Goal: Task Accomplishment & Management: Manage account settings

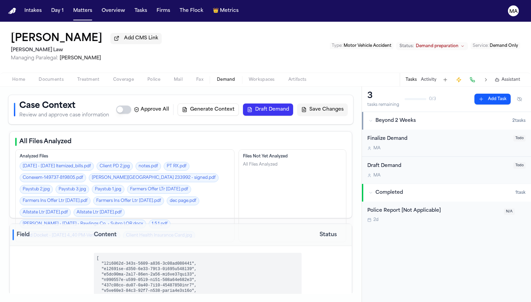
select select "**********"
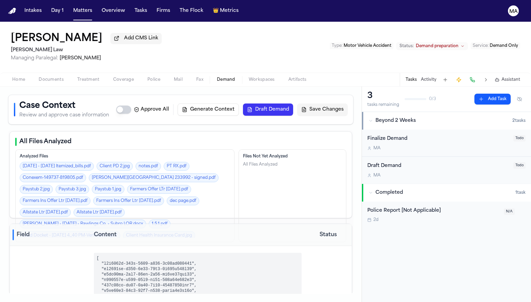
select select "**********"
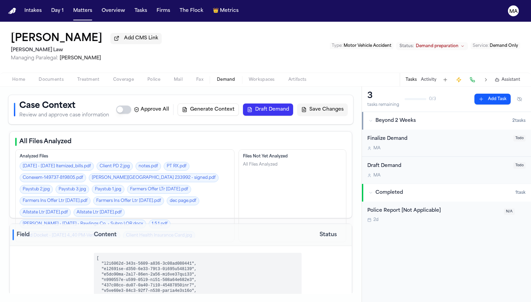
select select "**********"
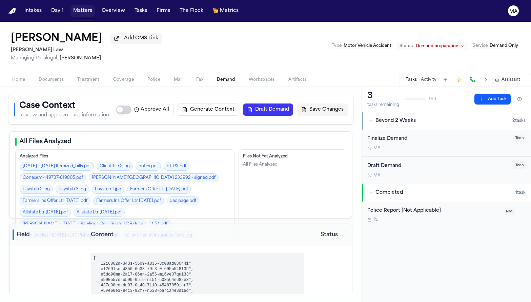
click at [71, 7] on button "Matters" at bounding box center [83, 11] width 24 height 12
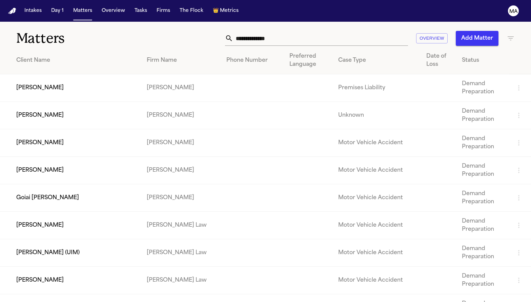
click at [509, 34] on icon "button" at bounding box center [511, 38] width 8 height 8
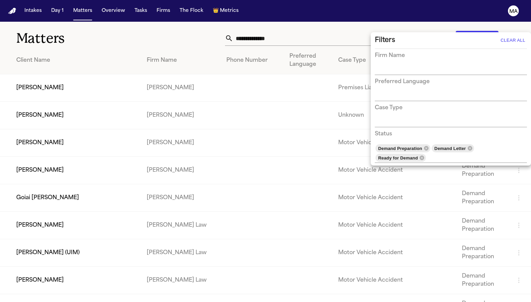
click at [202, 26] on div at bounding box center [265, 151] width 531 height 302
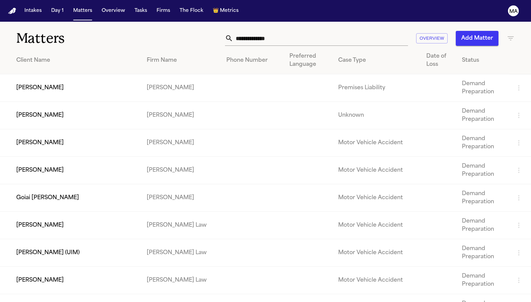
click at [512, 36] on icon "button" at bounding box center [511, 38] width 6 height 4
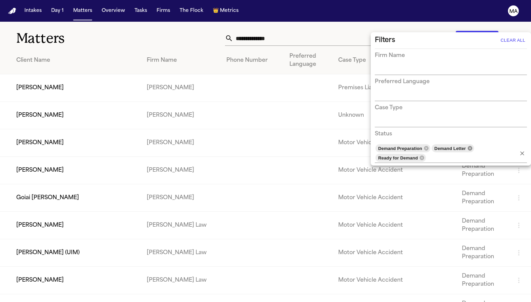
click at [467, 145] on icon at bounding box center [469, 147] width 5 height 5
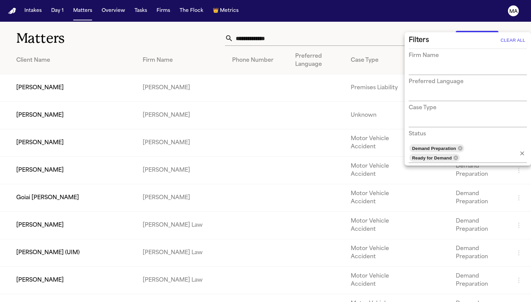
click at [271, 20] on div at bounding box center [265, 151] width 531 height 302
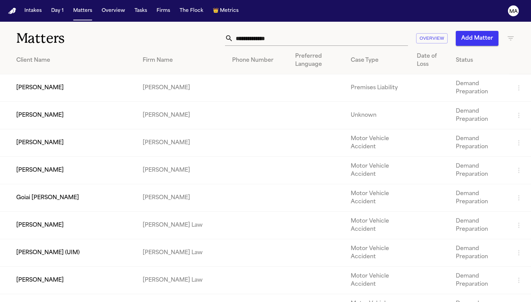
click at [152, 30] on h1 "Matters" at bounding box center [86, 38] width 140 height 17
click at [514, 34] on icon "button" at bounding box center [511, 38] width 8 height 8
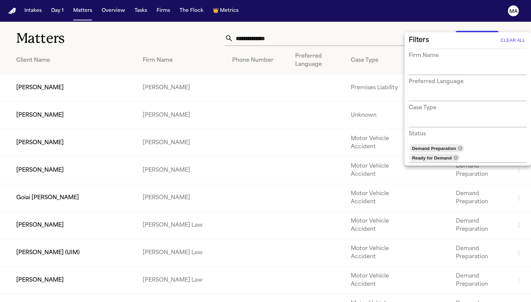
click at [436, 65] on input "text" at bounding box center [463, 69] width 108 height 9
type input "*******"
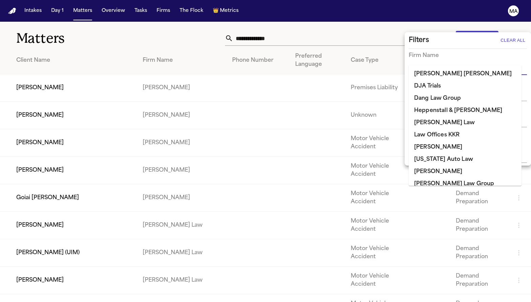
click at [295, 24] on div at bounding box center [265, 151] width 531 height 302
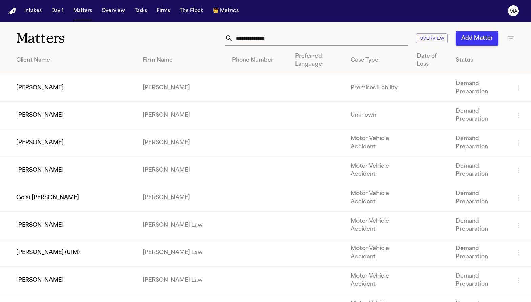
click at [512, 34] on icon "button" at bounding box center [511, 38] width 8 height 8
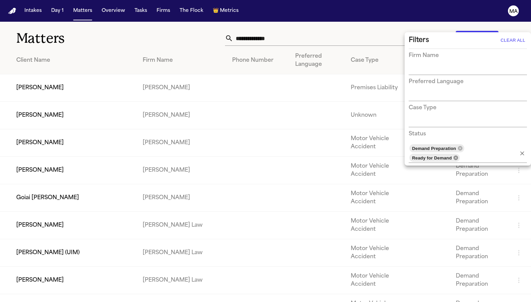
click at [458, 155] on icon at bounding box center [456, 157] width 4 height 4
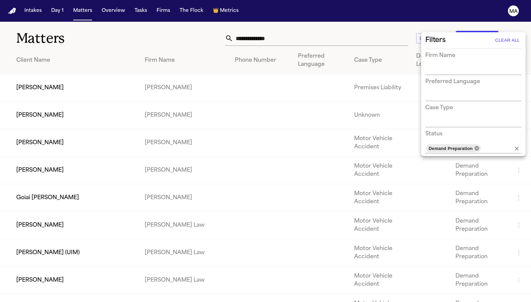
click at [475, 146] on icon at bounding box center [477, 148] width 4 height 4
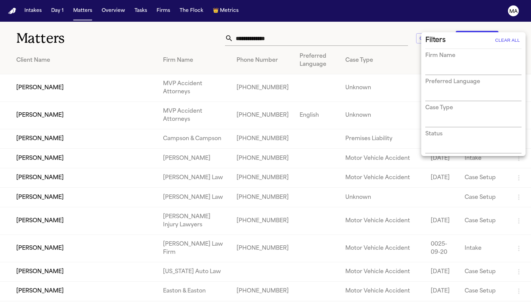
click at [449, 65] on input "text" at bounding box center [468, 69] width 86 height 9
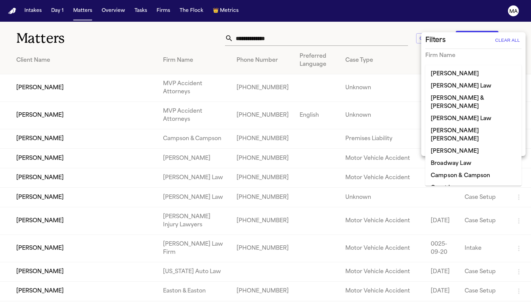
click at [450, 169] on li "Campson & Campson" at bounding box center [473, 175] width 96 height 12
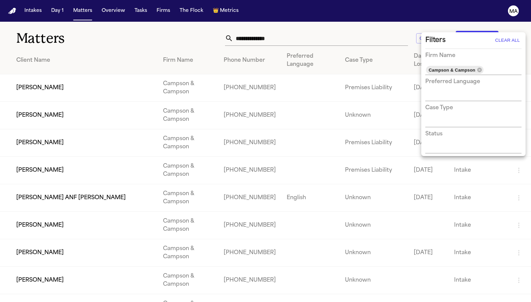
click at [243, 27] on div at bounding box center [265, 151] width 531 height 302
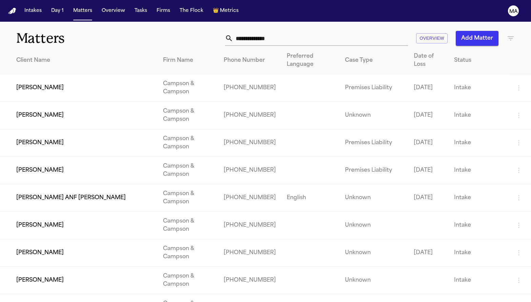
click at [29, 56] on div "Client Name" at bounding box center [84, 60] width 136 height 8
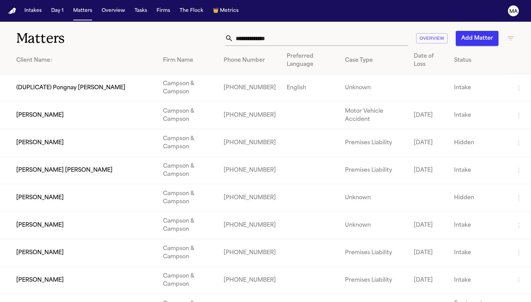
click at [61, 102] on td "[PERSON_NAME]" at bounding box center [79, 115] width 158 height 27
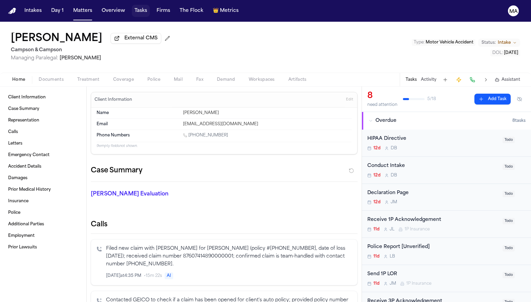
click at [132, 8] on button "Tasks" at bounding box center [141, 11] width 18 height 12
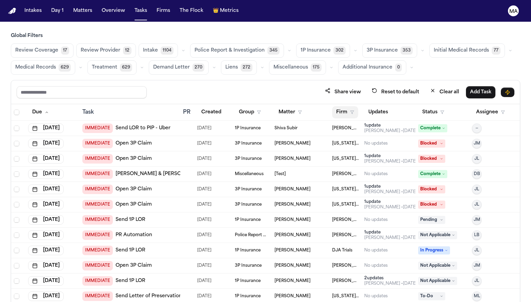
click at [350, 110] on icon "button" at bounding box center [352, 112] width 4 height 4
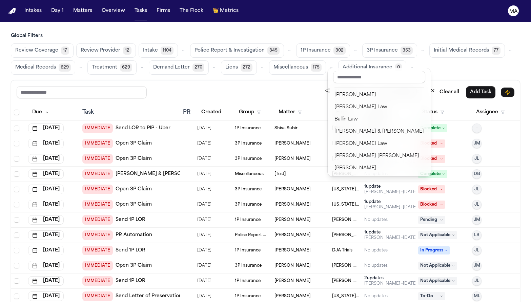
click at [351, 188] on div "Campson & Campson" at bounding box center [379, 192] width 89 height 8
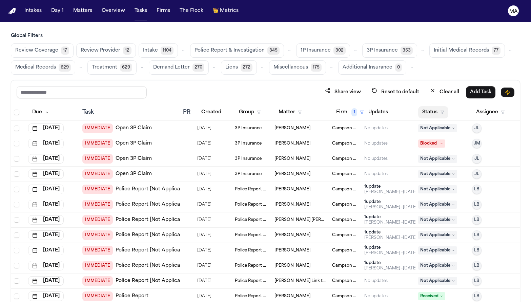
click at [426, 106] on button "Status" at bounding box center [433, 112] width 30 height 12
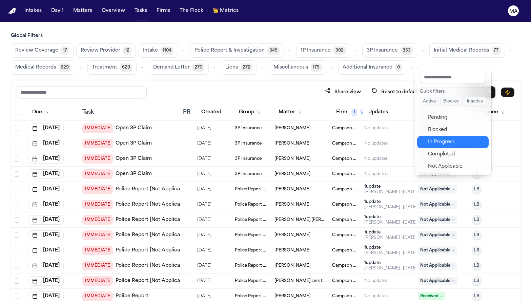
click at [439, 138] on div "In Progress" at bounding box center [456, 142] width 57 height 8
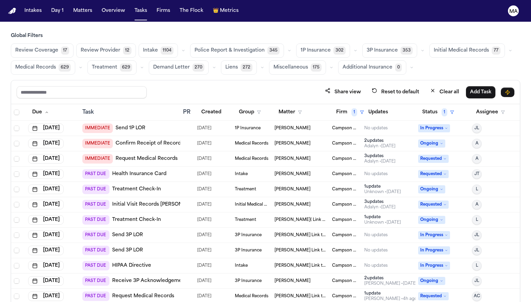
click at [428, 106] on button "Status 1" at bounding box center [438, 112] width 40 height 12
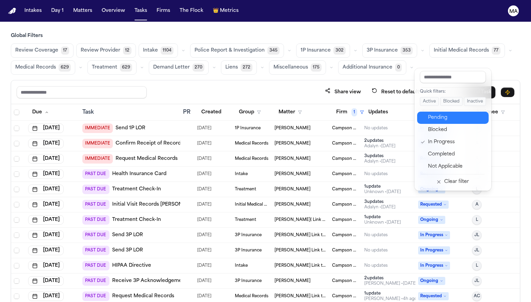
click at [430, 114] on div "Pending" at bounding box center [456, 118] width 57 height 8
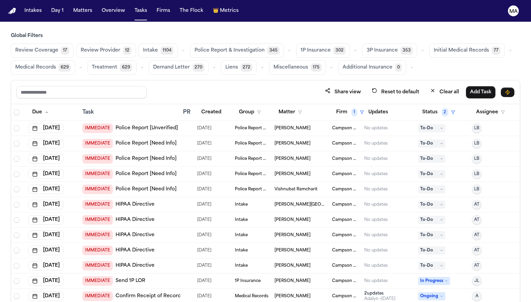
click at [123, 43] on div "Global Filters Review Coverage 17 Review Provider 12 Intake 1104 Police Report …" at bounding box center [265, 182] width 509 height 299
click at [276, 106] on button "Matter" at bounding box center [291, 112] width 32 height 12
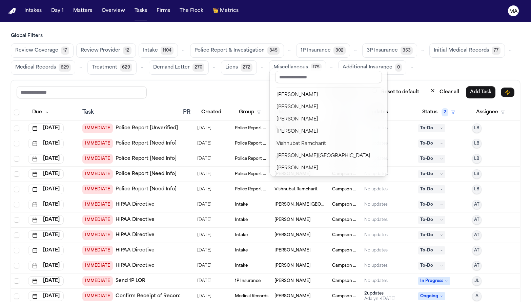
click at [266, 80] on div "Share view Reset to default Clear all Add Task Due Task PR Created Group Matter…" at bounding box center [265, 206] width 509 height 252
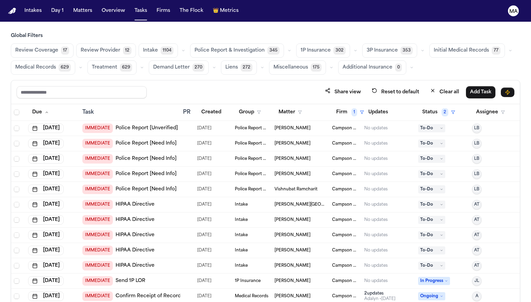
click at [295, 106] on div "Matter" at bounding box center [301, 112] width 52 height 12
click at [62, 123] on div "[DATE]" at bounding box center [52, 127] width 48 height 9
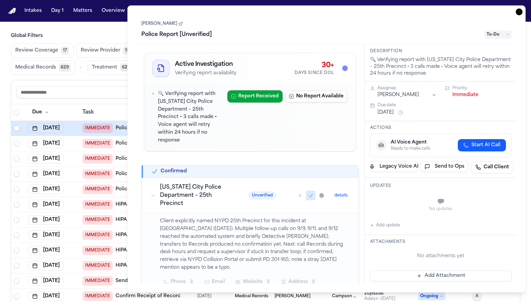
click at [504, 31] on span "To-Do" at bounding box center [498, 35] width 27 height 8
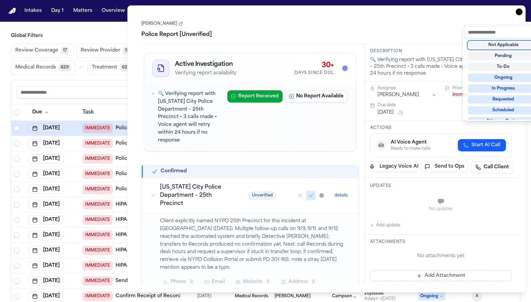
click at [495, 41] on div "Not Applicable" at bounding box center [503, 45] width 71 height 8
click at [271, 24] on div "[PERSON_NAME] Police Report [Unverified] Not Applicable" at bounding box center [326, 29] width 381 height 31
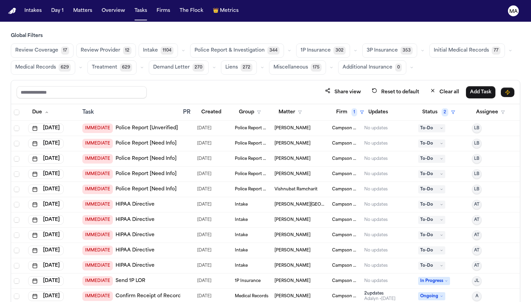
click at [112, 80] on div "Share view Reset to default Clear all Add Task" at bounding box center [265, 92] width 509 height 24
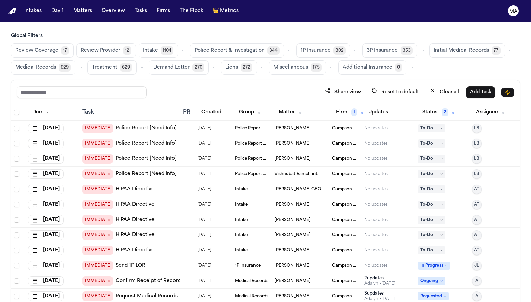
click at [56, 64] on span "Medical Records" at bounding box center [35, 67] width 41 height 7
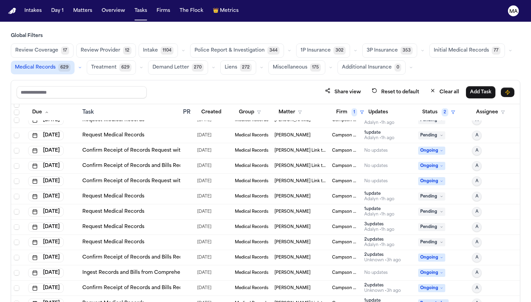
scroll to position [513, 0]
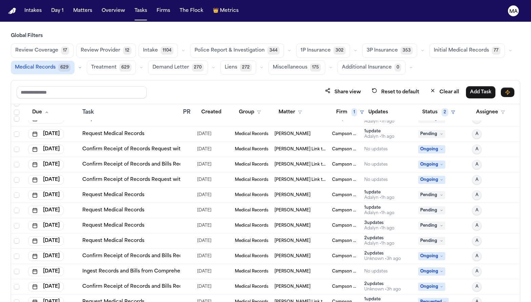
click at [200, 106] on button "Created" at bounding box center [211, 112] width 28 height 12
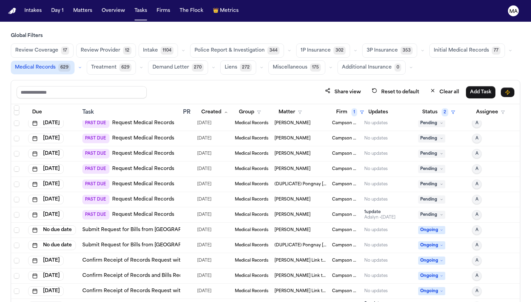
scroll to position [513, 0]
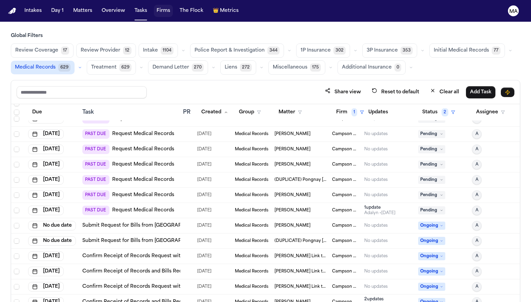
click at [154, 7] on button "Firms" at bounding box center [163, 11] width 19 height 12
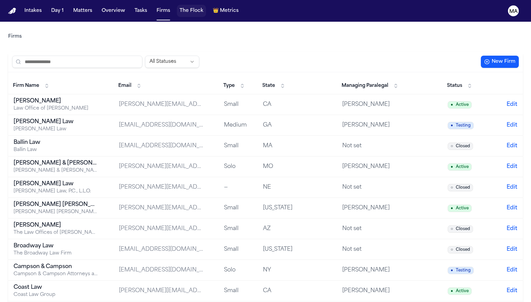
click at [177, 7] on button "The Flock" at bounding box center [191, 11] width 29 height 12
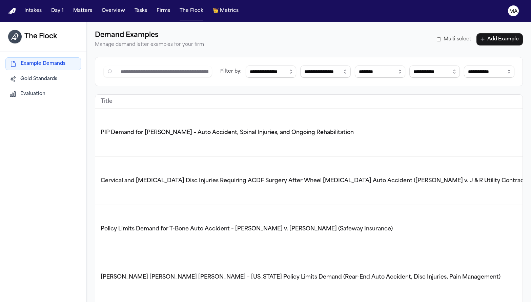
click at [114, 253] on td "[PERSON_NAME] [PERSON_NAME] [PERSON_NAME] – [US_STATE] Policy Limits Demand (Re…" at bounding box center [350, 277] width 510 height 48
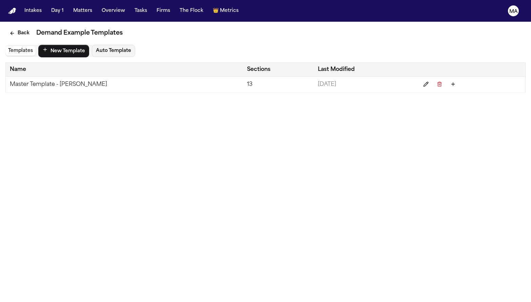
click at [43, 77] on td "Master Template - [PERSON_NAME]" at bounding box center [125, 85] width 238 height 16
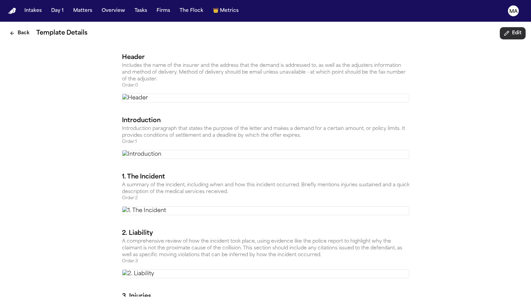
click at [524, 27] on button "Edit" at bounding box center [513, 33] width 26 height 12
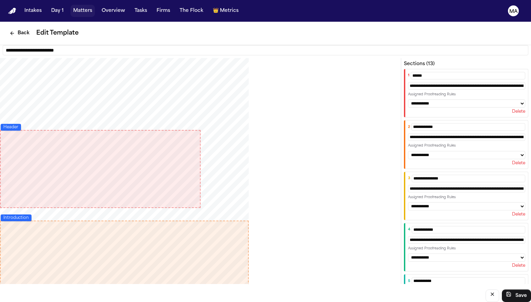
click at [71, 7] on button "Matters" at bounding box center [83, 11] width 24 height 12
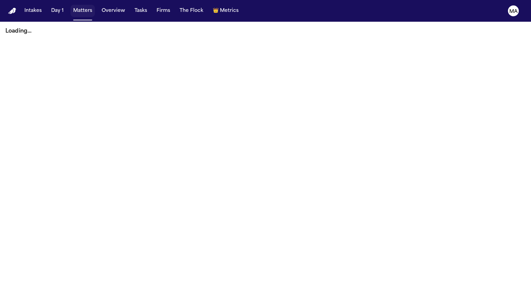
click at [71, 7] on button "Matters" at bounding box center [83, 11] width 24 height 12
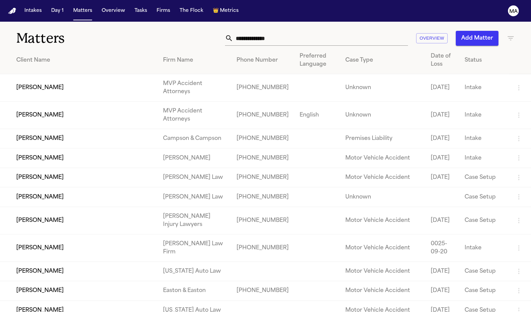
click at [511, 34] on icon "button" at bounding box center [511, 38] width 8 height 8
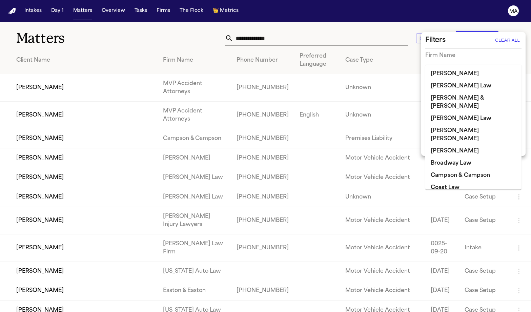
click at [443, 65] on input "text" at bounding box center [468, 69] width 86 height 9
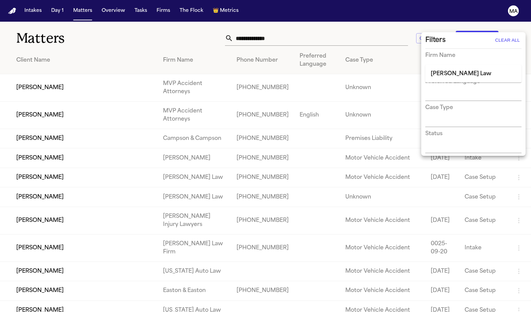
type input "*****"
click at [445, 71] on li "[PERSON_NAME] Law" at bounding box center [473, 74] width 96 height 12
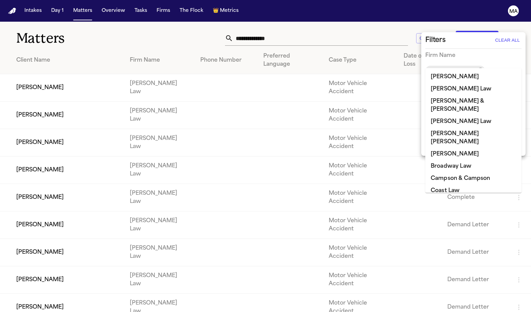
scroll to position [124, 0]
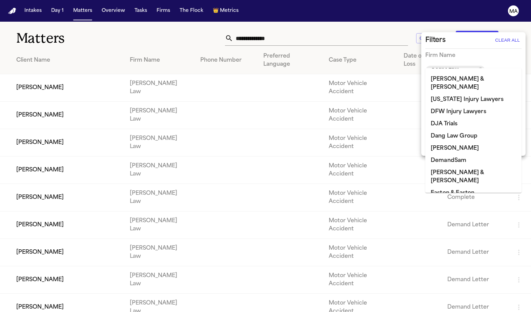
click at [120, 27] on div at bounding box center [265, 156] width 531 height 312
